Goal: Information Seeking & Learning: Learn about a topic

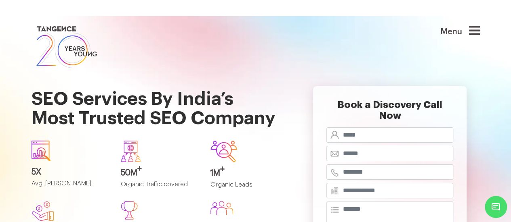
click at [35, 34] on img at bounding box center [64, 47] width 66 height 46
click at [269, 94] on h1 "SEO Services By India’s Most Trusted SEO Company" at bounding box center [159, 102] width 256 height 64
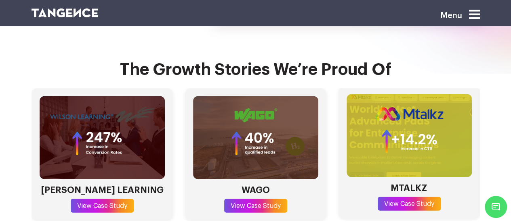
scroll to position [2315, 0]
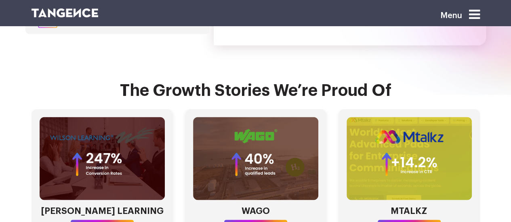
scroll to position [2275, 0]
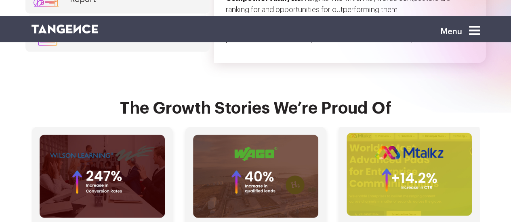
click at [461, 141] on img "3 / 4" at bounding box center [408, 175] width 125 height 84
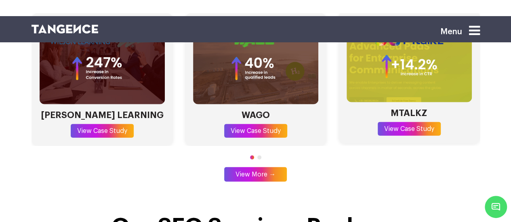
scroll to position [2389, 0]
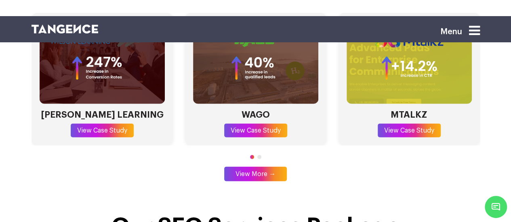
click at [263, 154] on div at bounding box center [255, 157] width 448 height 7
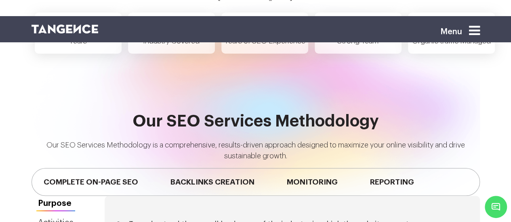
scroll to position [0, 0]
click at [371, 168] on div "Previous Industry Research Competitor Research Complete Website Audit Keyword R…" at bounding box center [255, 182] width 448 height 28
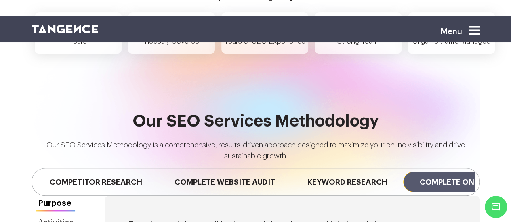
scroll to position [0, 16]
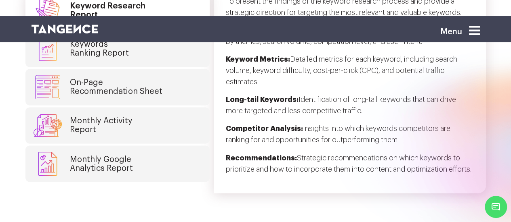
scroll to position [2145, 0]
